Goal: Use online tool/utility

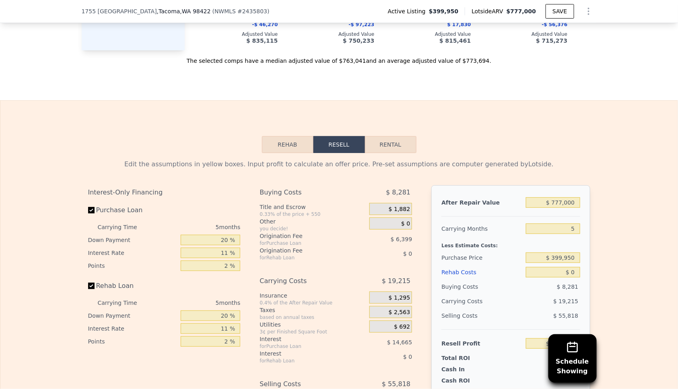
scroll to position [1101, 0]
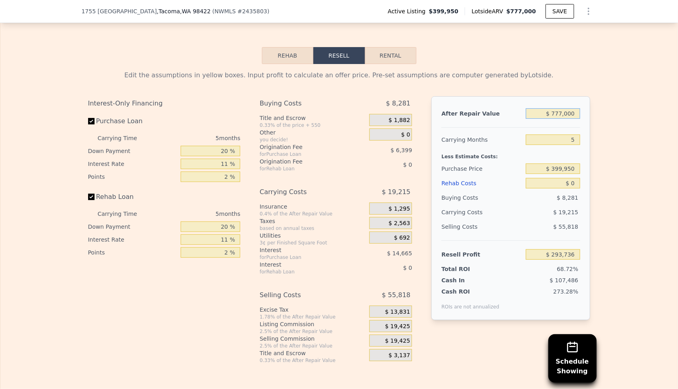
click at [571, 112] on input "$ 777,000" at bounding box center [553, 113] width 54 height 10
type input "$ 750"
type input "-$ 426,005"
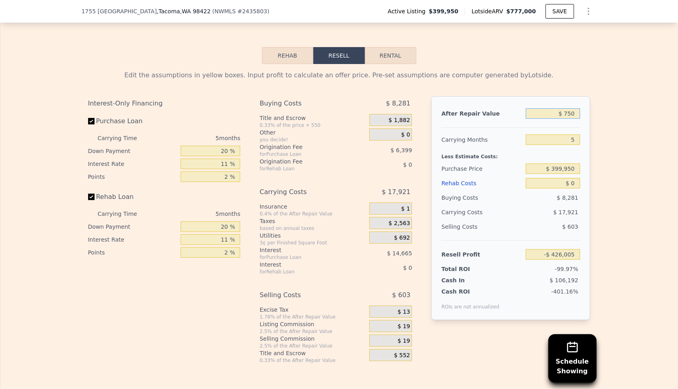
type input "$ 7,500"
type input "-$ 419,749"
type input "$ 750,000"
type input "$ 268,701"
type input "$ 750,000"
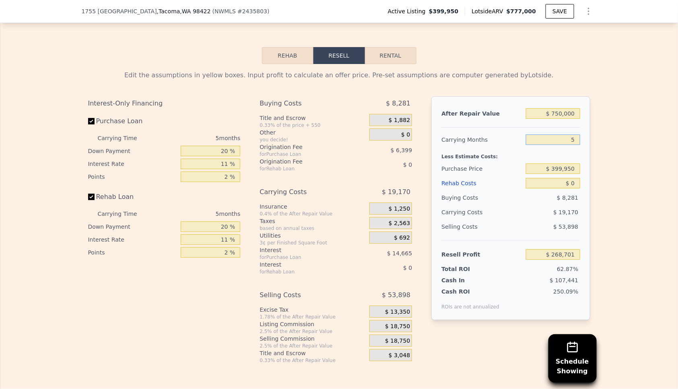
click at [573, 140] on input "5" at bounding box center [553, 139] width 54 height 10
type input "12"
type input "$ 241,862"
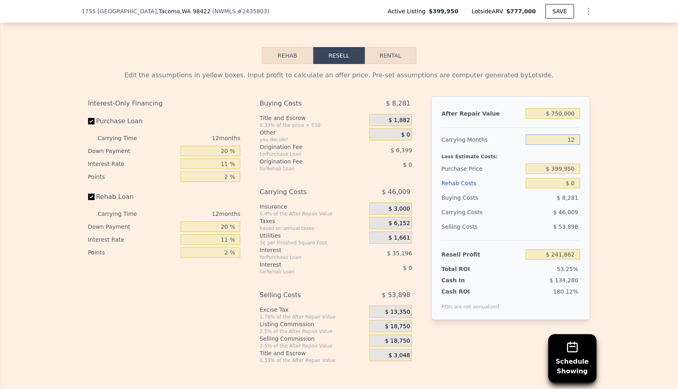
type input "12"
click at [560, 168] on input "$ 399,950" at bounding box center [553, 168] width 54 height 10
type input "$ 300,000"
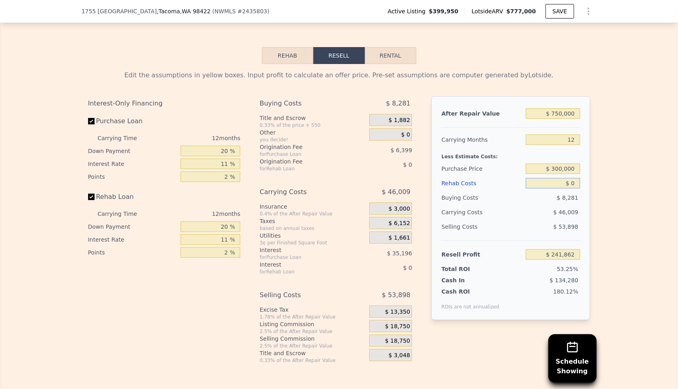
click at [553, 181] on input "$ 0" at bounding box center [553, 183] width 54 height 10
type input "$ 352,540"
click at [553, 181] on input "$ 0" at bounding box center [553, 183] width 54 height 10
type input "$ 1"
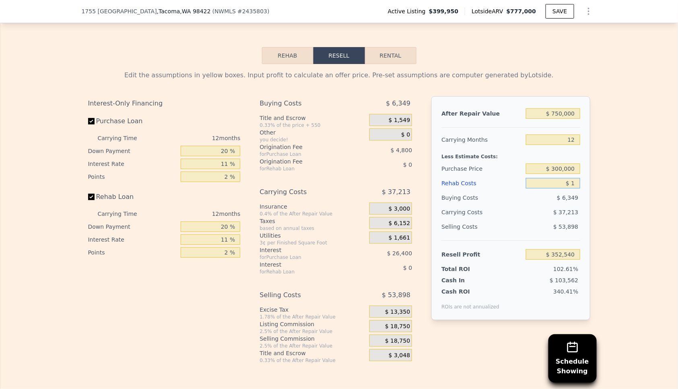
type input "$ 352,539"
type input "$ 150"
type input "$ 352,376"
type input "$ 1,500"
type input "$ 350,884"
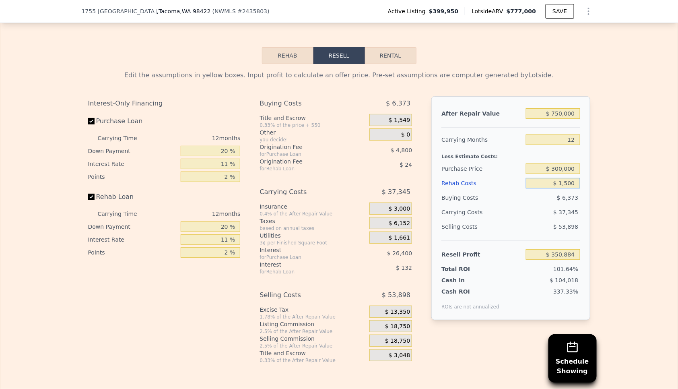
type input "$ 15,000"
type input "$ 335,980"
type input "$ 150,000"
type input "$ 186,940"
type input "$ 15,000"
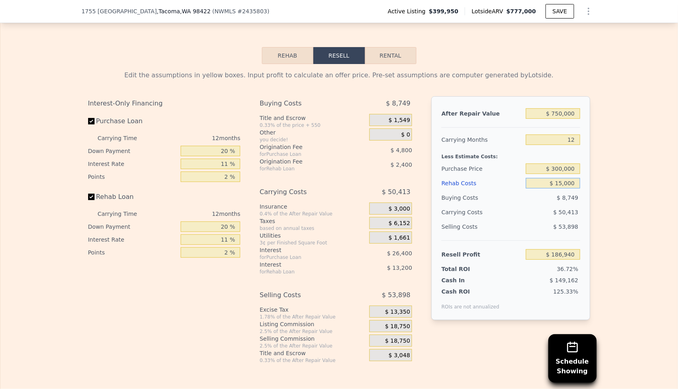
type input "$ 335,980"
type input "$ 1"
type input "$ 352,539"
type input "$ 201"
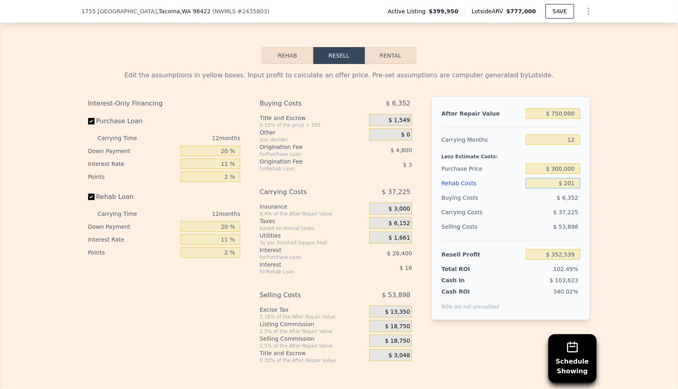
type input "$ 352,324"
type input "$ 2,001"
type input "$ 350,327"
type input "$ 20,001"
type input "$ 330,455"
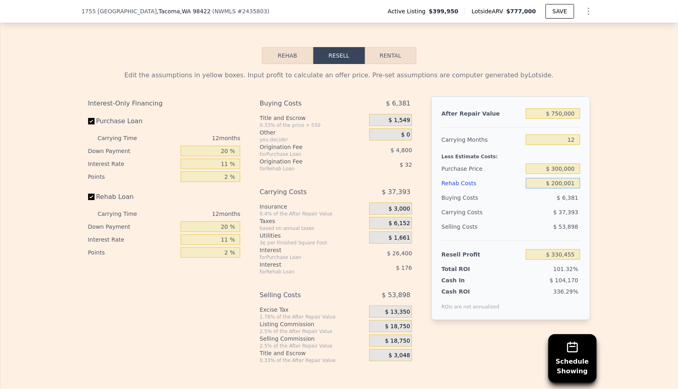
type input "$ 2,000,001"
type input "-$ 1,855,465"
type input "$ 200,000"
type input "$ 131,736"
click at [563, 181] on input "$ 200,000" at bounding box center [553, 183] width 54 height 10
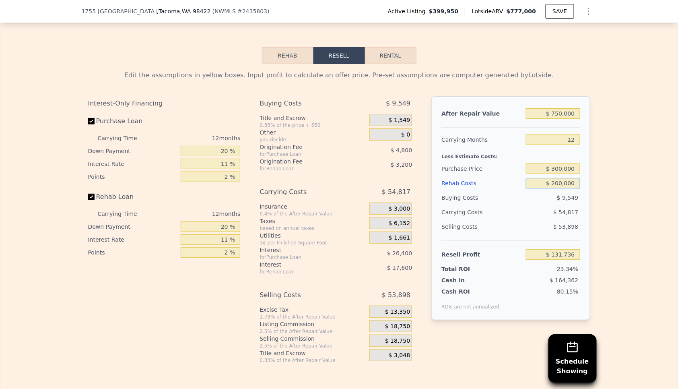
click at [563, 181] on input "$ 200,000" at bounding box center [553, 183] width 54 height 10
type input "$ 2"
type input "$ 352,538"
type input "$ 250"
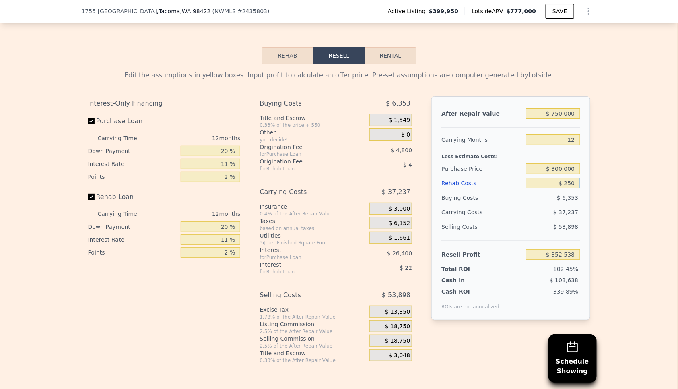
type input "$ 352,262"
type input "$ 2,500"
type input "$ 349,784"
type input "$ 250,000"
type input "$ 76,544"
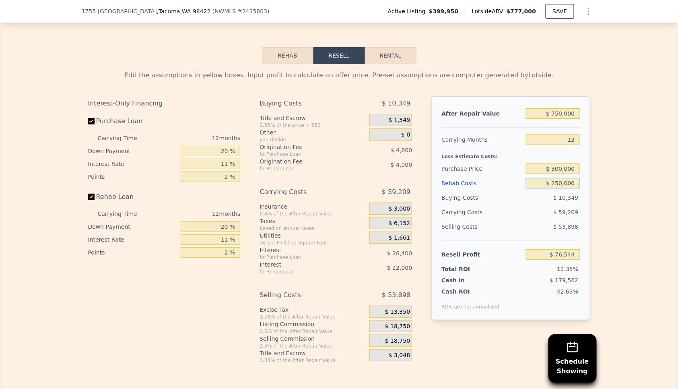
type input "$ 250,000"
click at [404, 324] on span "$ 18,750" at bounding box center [397, 326] width 25 height 7
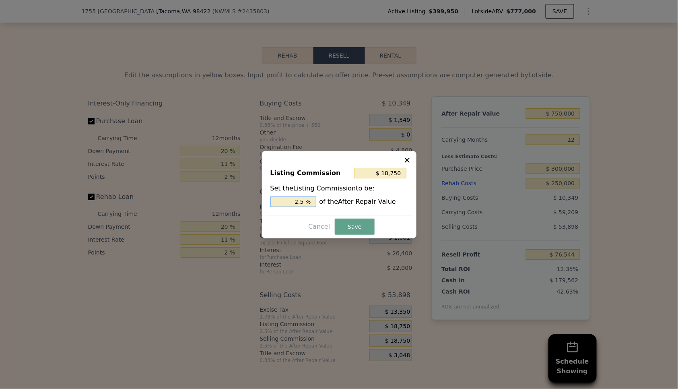
click at [289, 200] on input "2.5 %" at bounding box center [293, 201] width 46 height 10
type input "$ 7,500"
type input "1. %"
type input "$ 11,250"
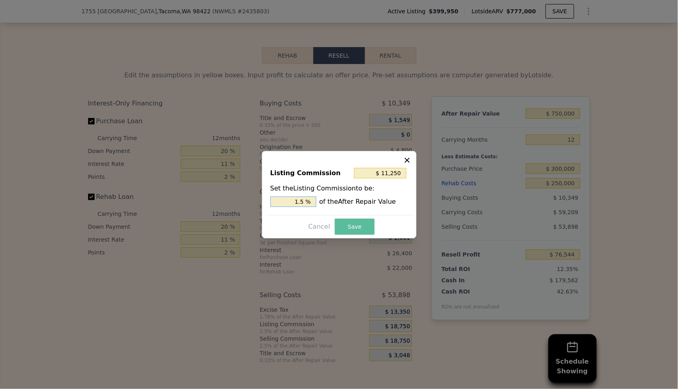
type input "1.5 %"
click at [339, 228] on button "Save" at bounding box center [354, 227] width 39 height 16
type input "$ 84,044"
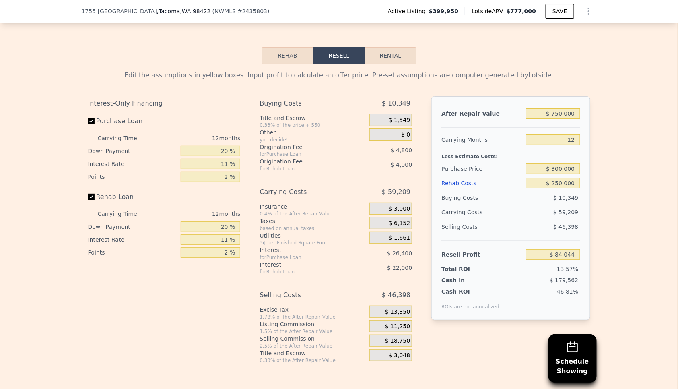
scroll to position [1106, 0]
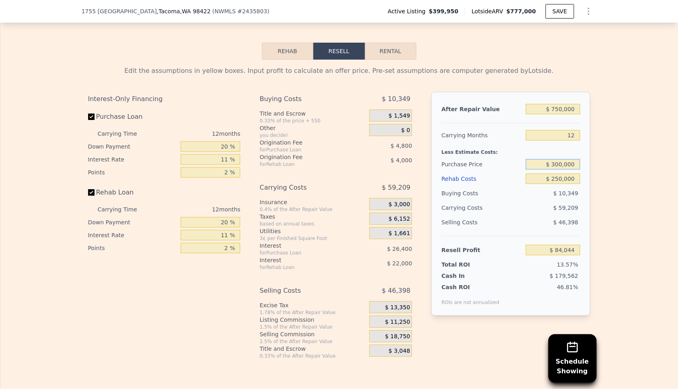
click at [559, 161] on input "$ 300,000" at bounding box center [553, 164] width 54 height 10
type input "$ 275,000"
click at [540, 148] on div "Less Estimate Costs:" at bounding box center [510, 149] width 138 height 14
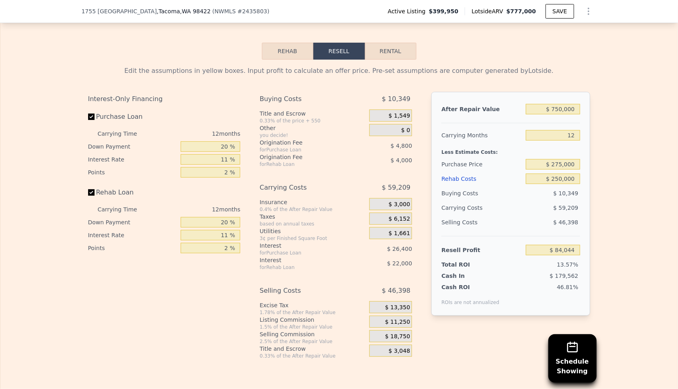
type input "$ 111,723"
